Goal: Find specific page/section: Find specific page/section

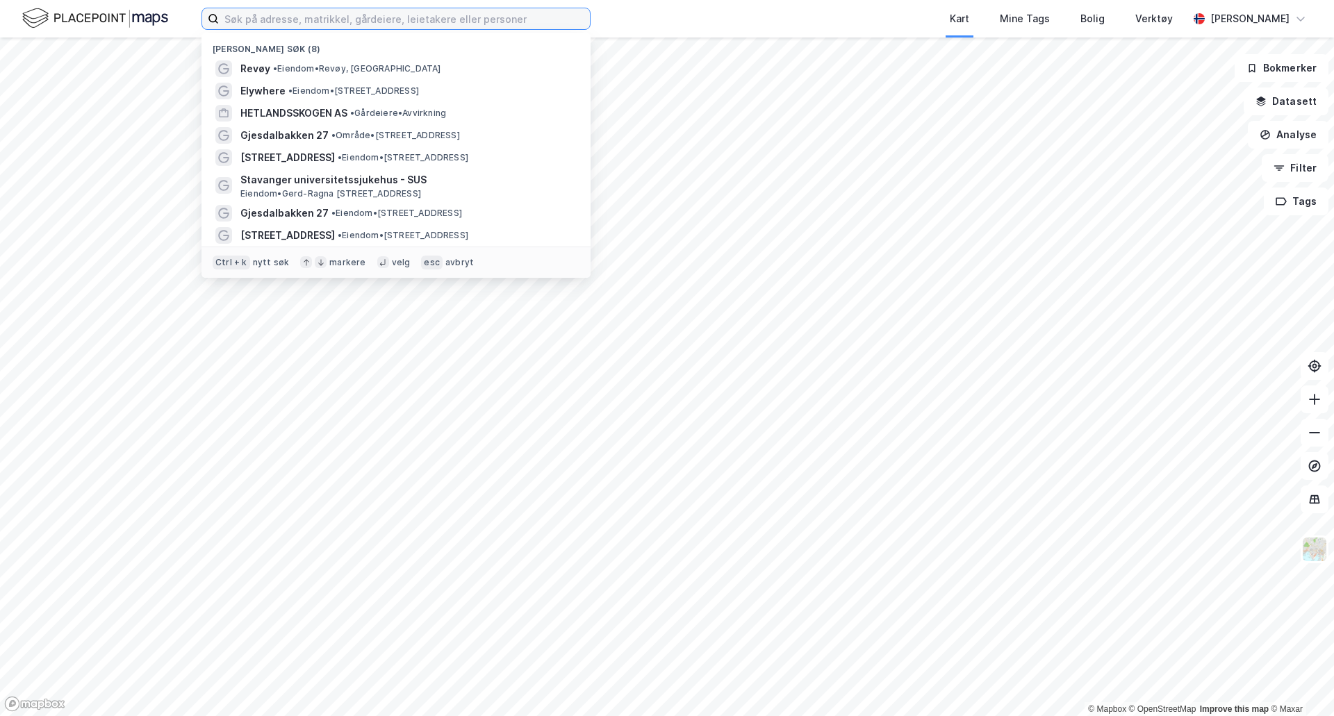
click at [244, 21] on input at bounding box center [404, 18] width 371 height 21
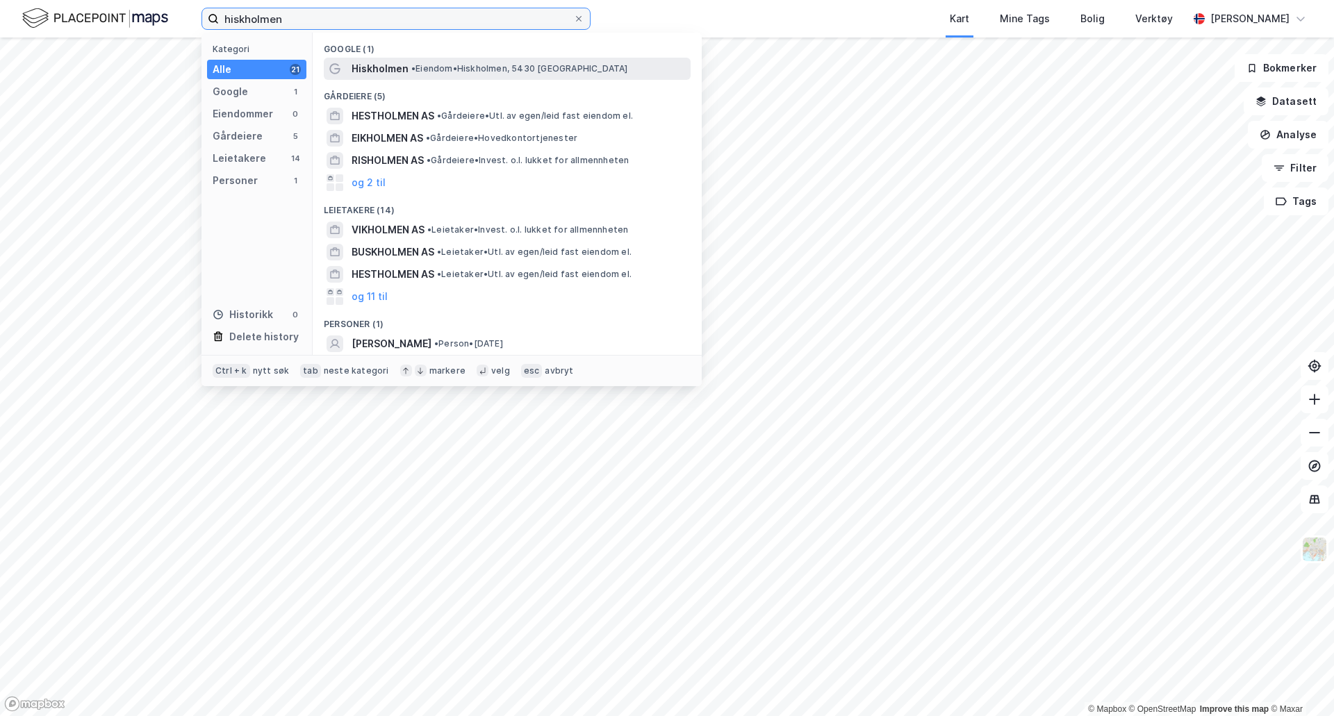
type input "hiskholmen"
click at [366, 68] on span "Hiskholmen" at bounding box center [380, 68] width 57 height 17
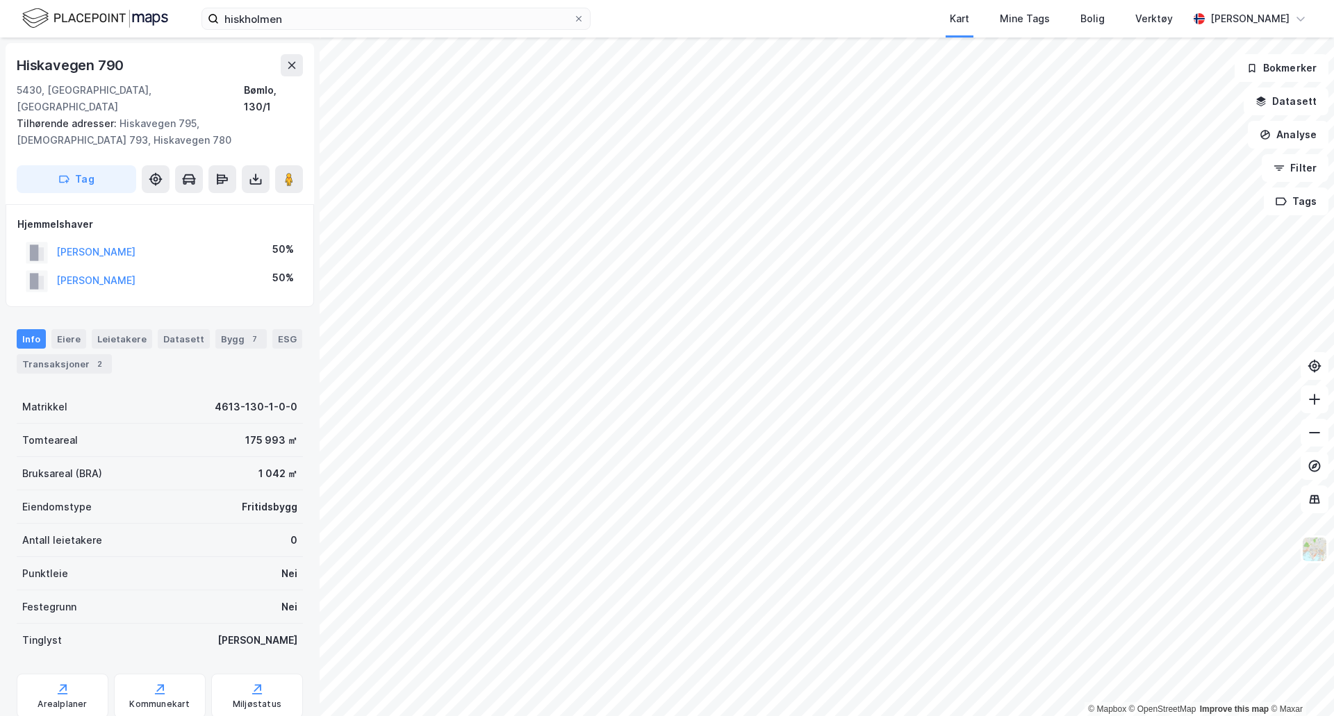
click at [330, 716] on html "hiskholmen Kart Mine Tags Bolig Verktøy [PERSON_NAME] © Mapbox © OpenStreetMap …" at bounding box center [667, 358] width 1334 height 716
click at [678, 716] on html "hiskholmen Kart Mine Tags Bolig Verktøy [PERSON_NAME] © Mapbox © OpenStreetMap …" at bounding box center [667, 358] width 1334 height 716
click at [1007, 0] on html "hiskholmen Kart Mine Tags Bolig Verktøy [PERSON_NAME] © Mapbox © OpenStreetMap …" at bounding box center [667, 358] width 1334 height 716
